Goal: Task Accomplishment & Management: Complete application form

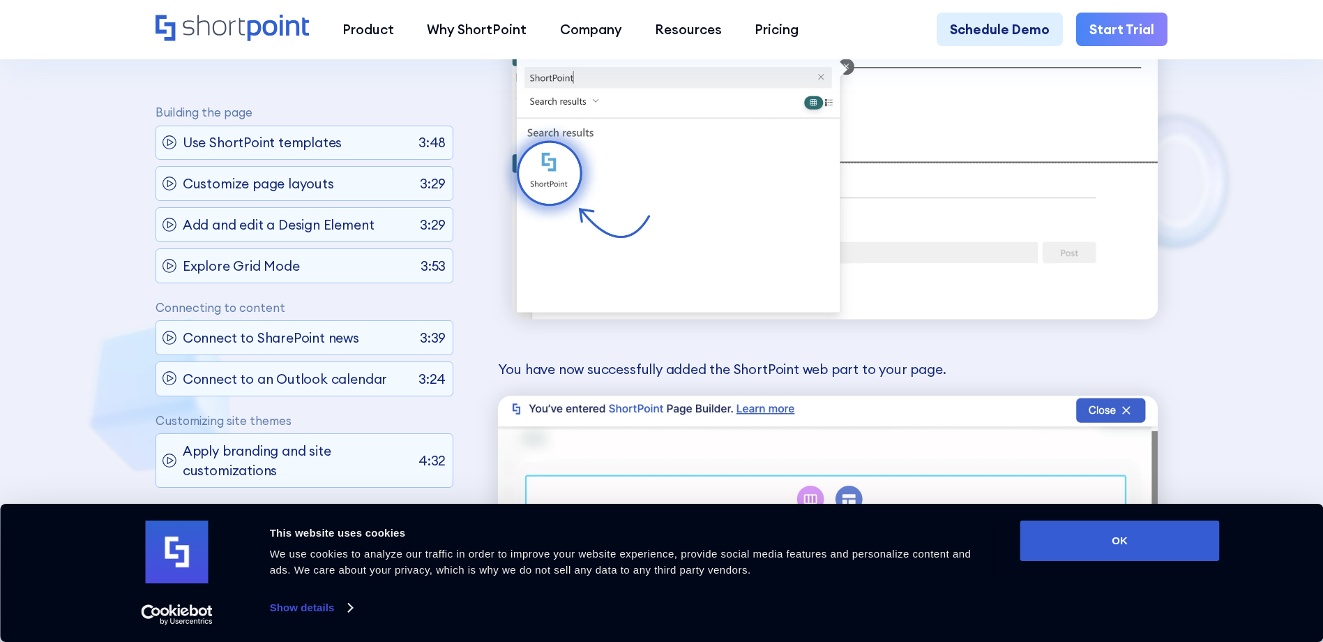
scroll to position [3259, 0]
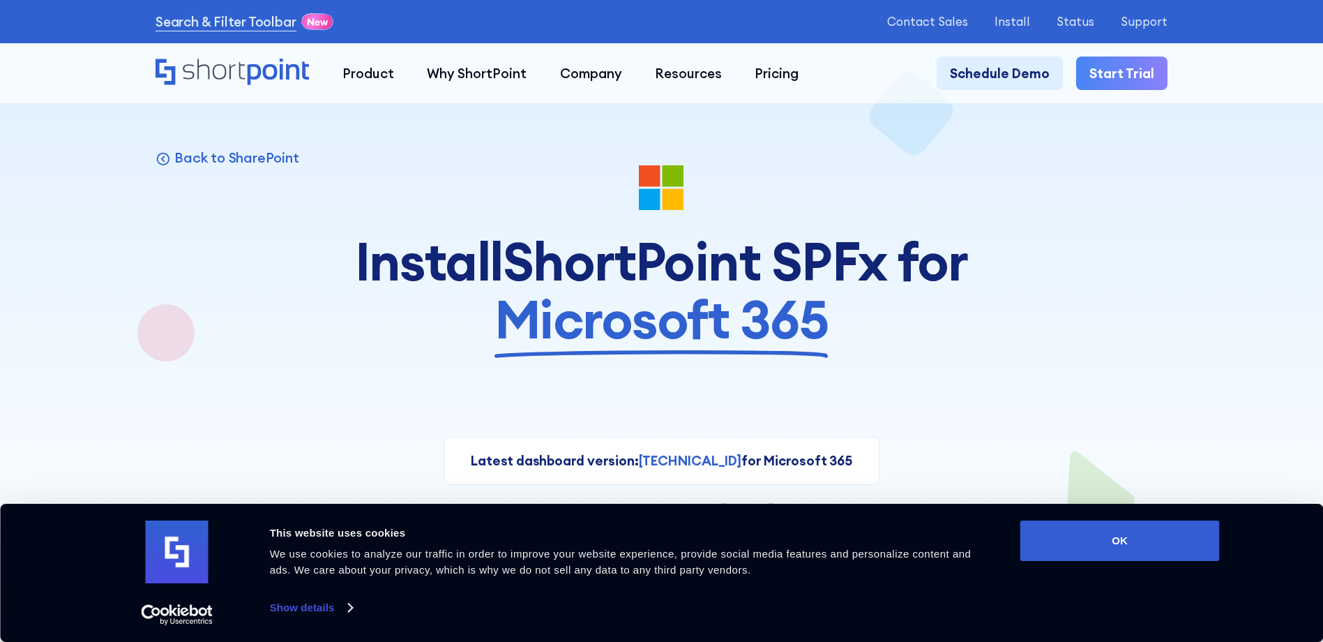
click at [706, 342] on span "Microsoft 365" at bounding box center [661, 319] width 334 height 58
click at [1081, 530] on button "OK" at bounding box center [1119, 540] width 199 height 40
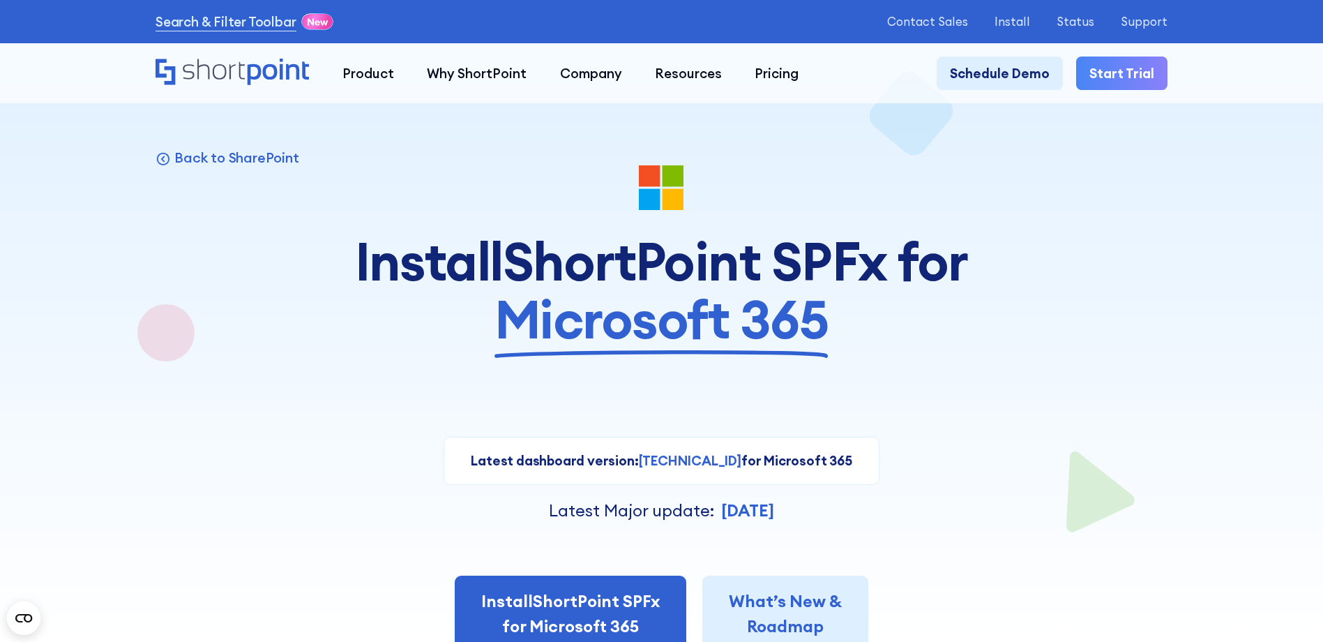
scroll to position [139, 0]
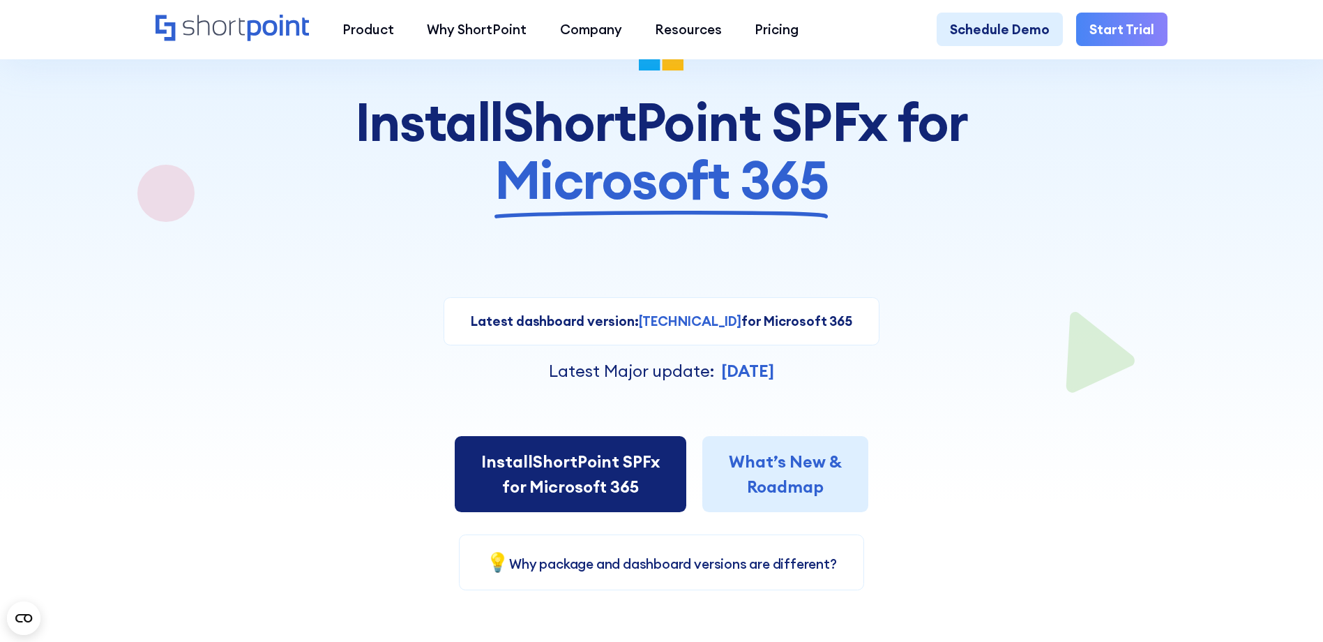
click at [626, 451] on link "Install ShortPoint SPFx for Microsoft 365" at bounding box center [571, 474] width 232 height 76
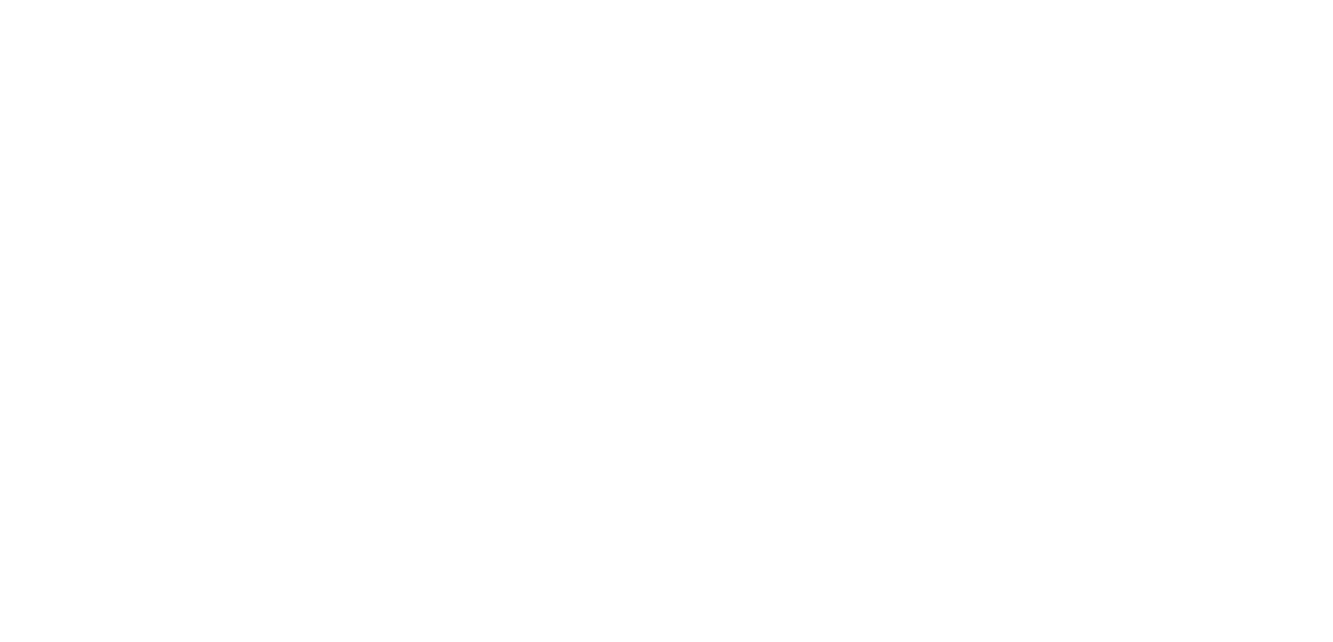
select select "Microsoft 365"
